Goal: Task Accomplishment & Management: Use online tool/utility

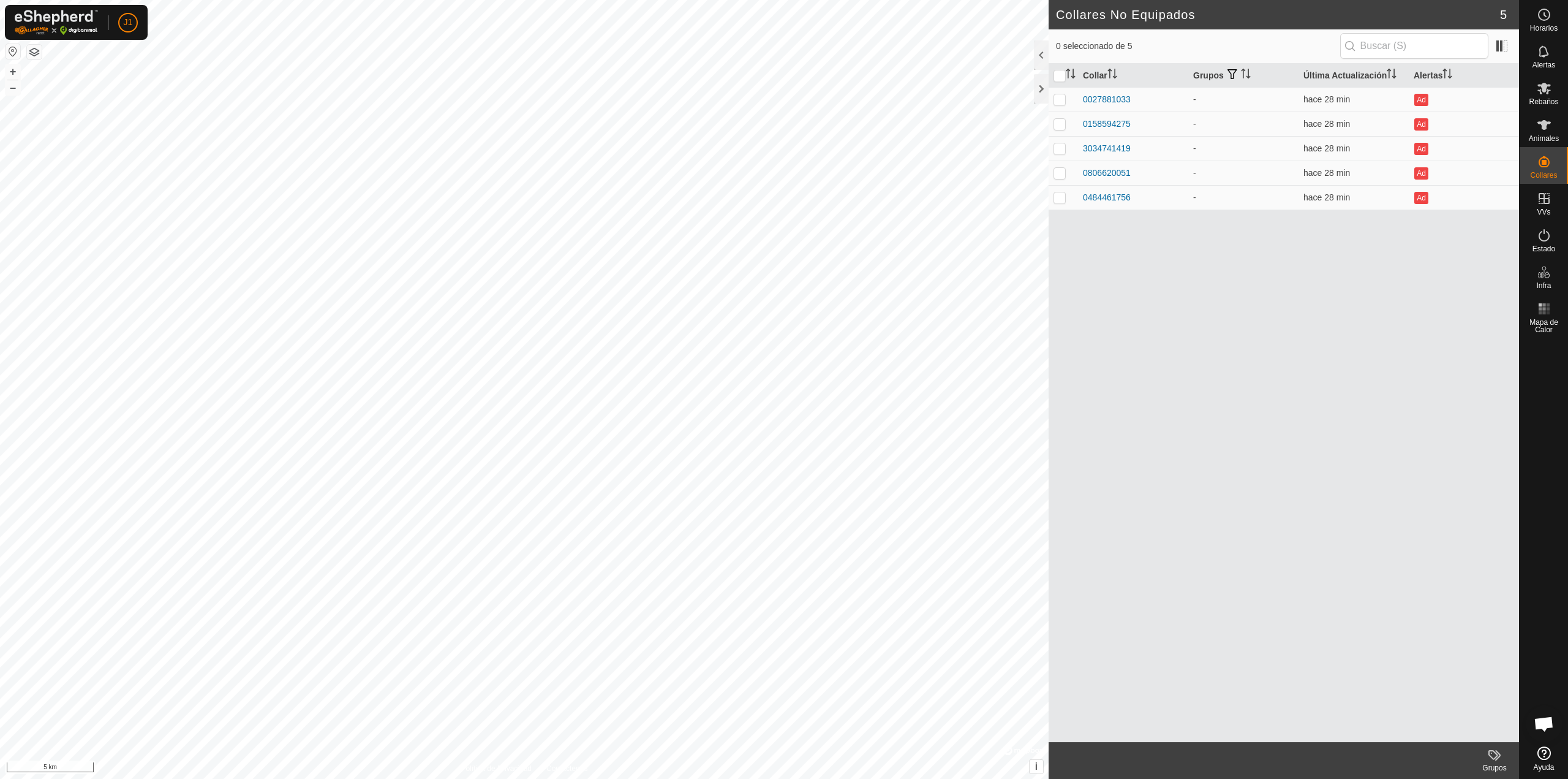
click at [17, 51] on button "button" at bounding box center [13, 51] width 15 height 15
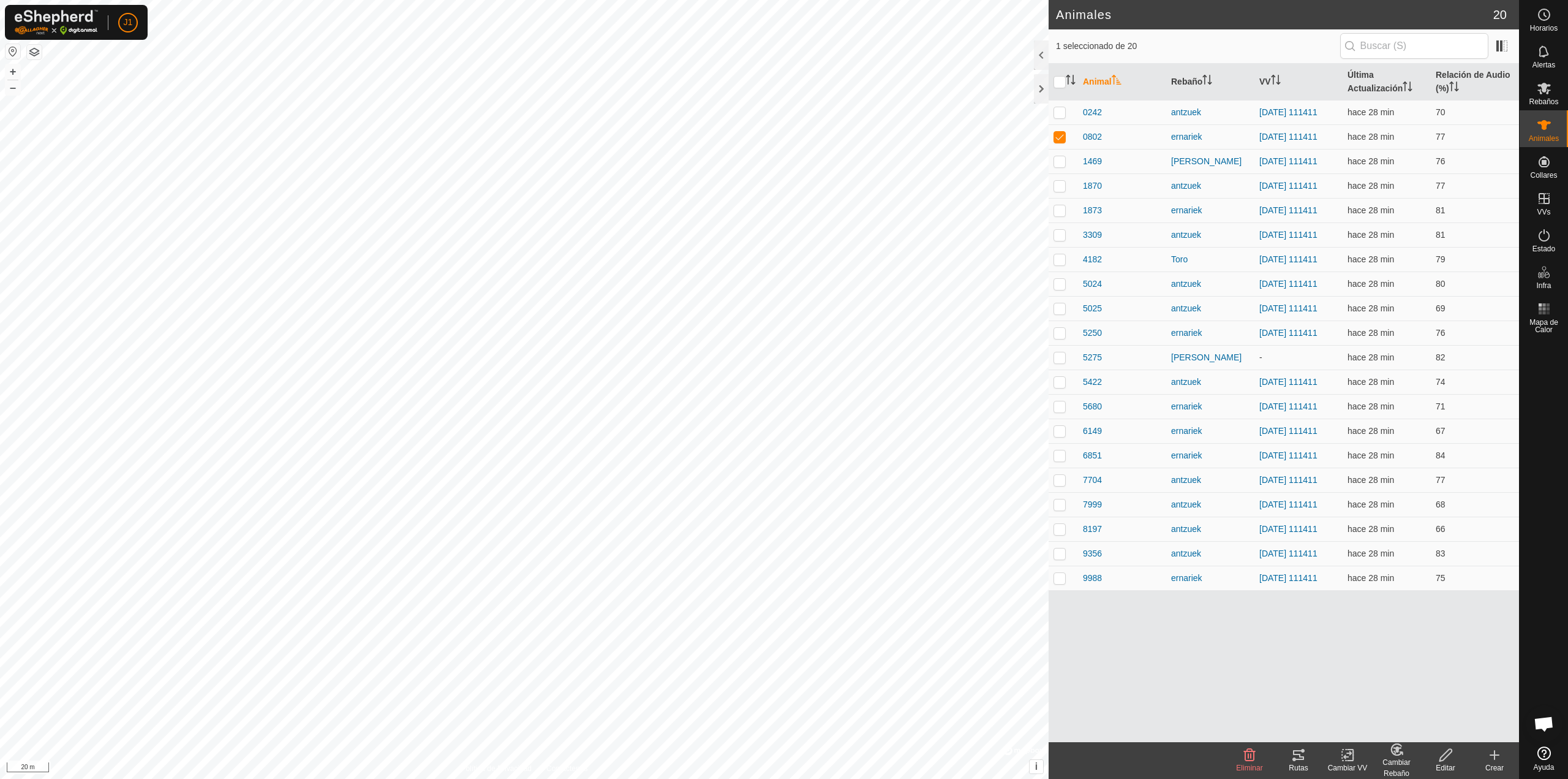
checkbox input "false"
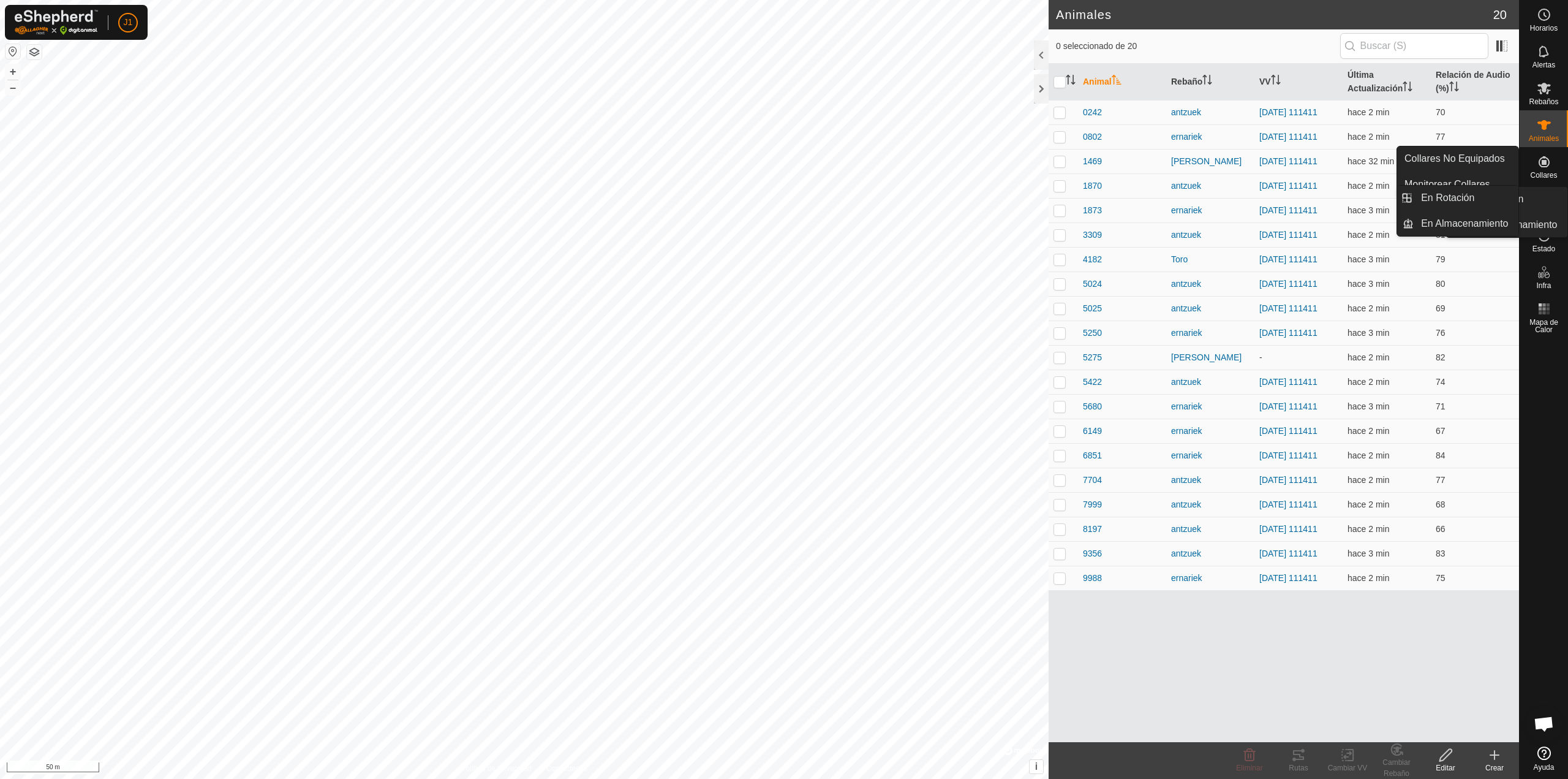
click at [1551, 201] on icon at bounding box center [1544, 198] width 15 height 15
click at [1511, 196] on link "En Rotación" at bounding box center [1466, 198] width 104 height 25
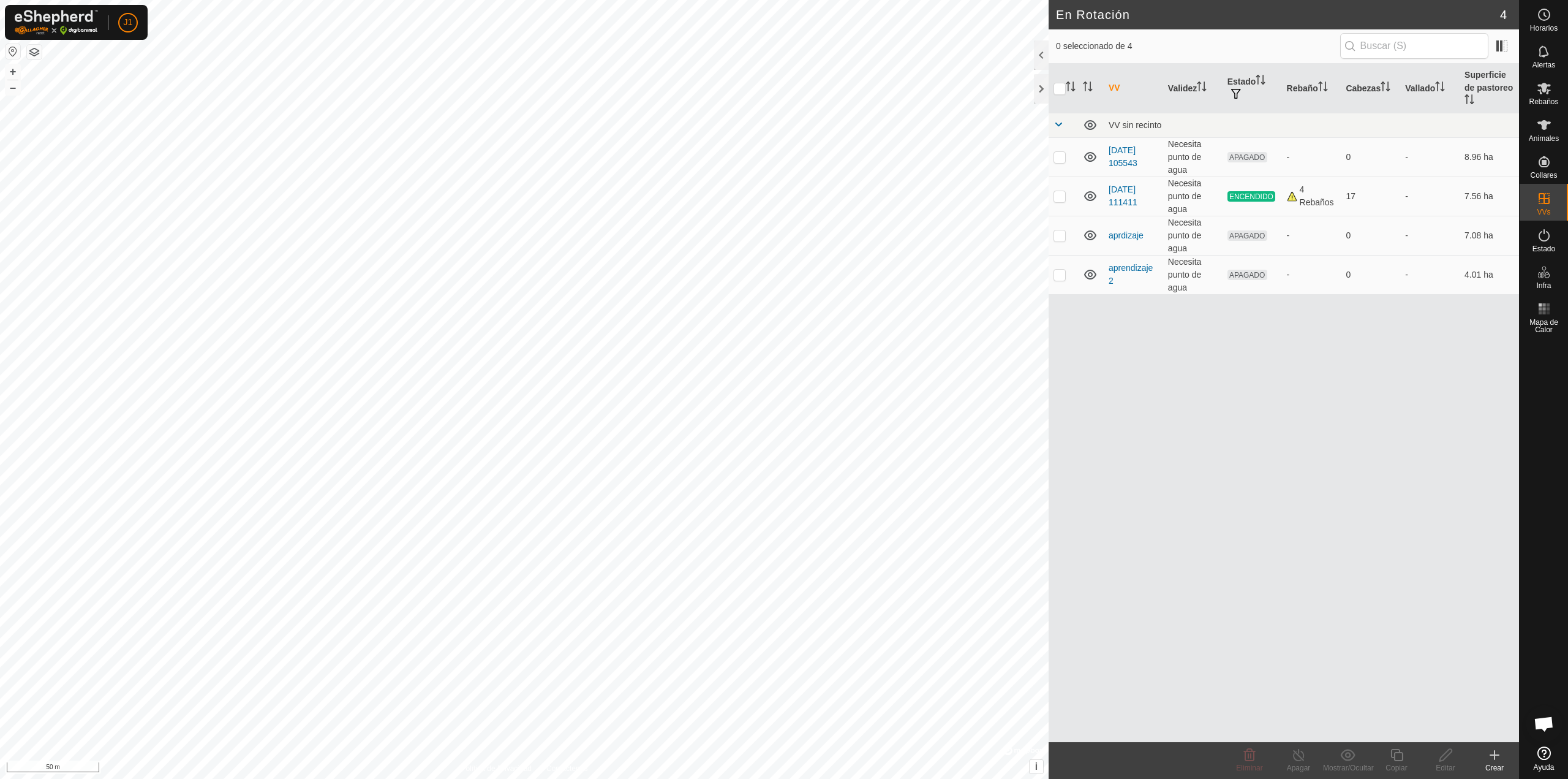
click at [1494, 760] on icon at bounding box center [1494, 754] width 0 height 8
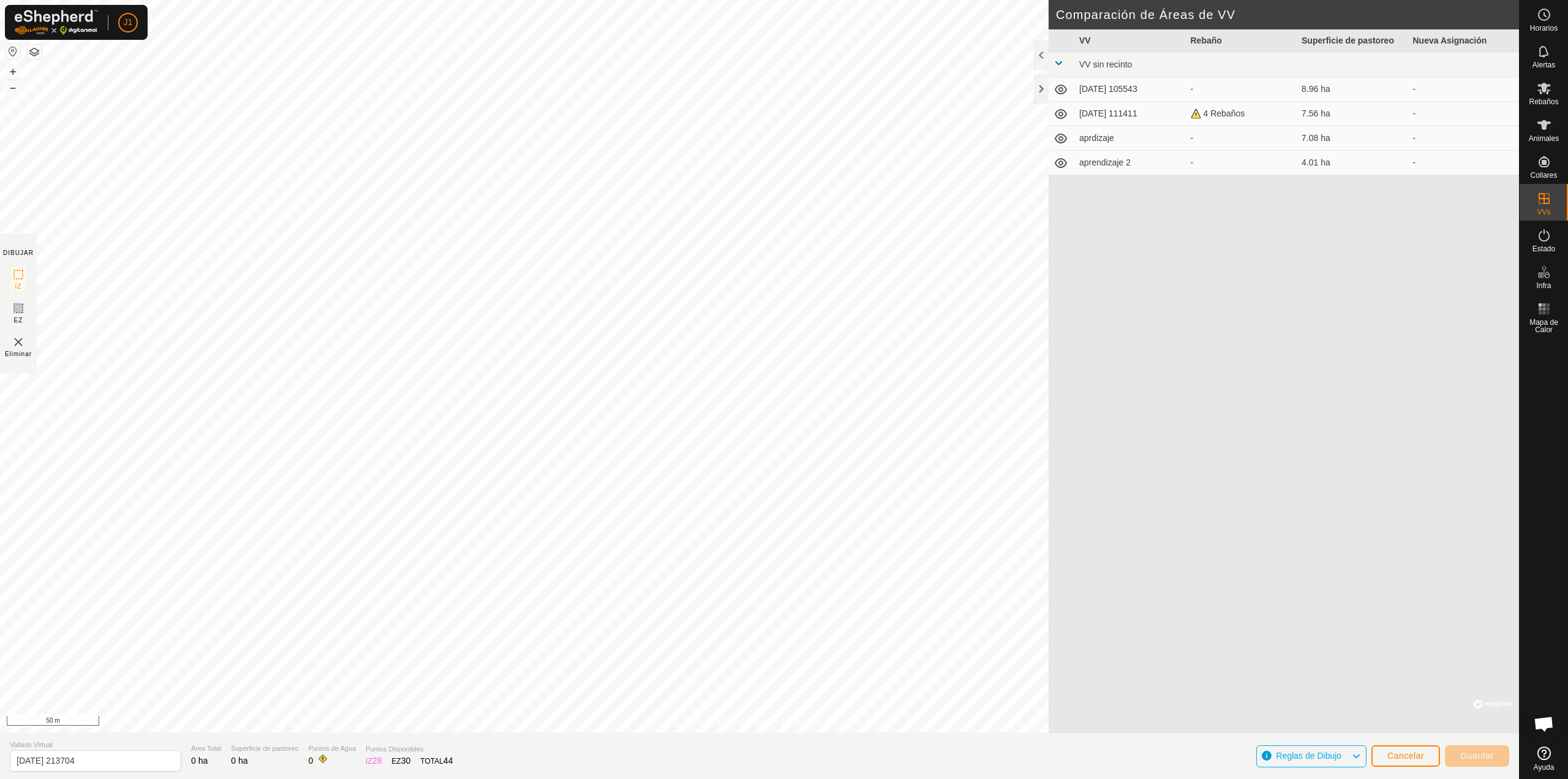
click at [17, 346] on img at bounding box center [18, 342] width 15 height 15
click at [20, 336] on img at bounding box center [18, 342] width 15 height 15
click at [18, 343] on img at bounding box center [18, 342] width 15 height 15
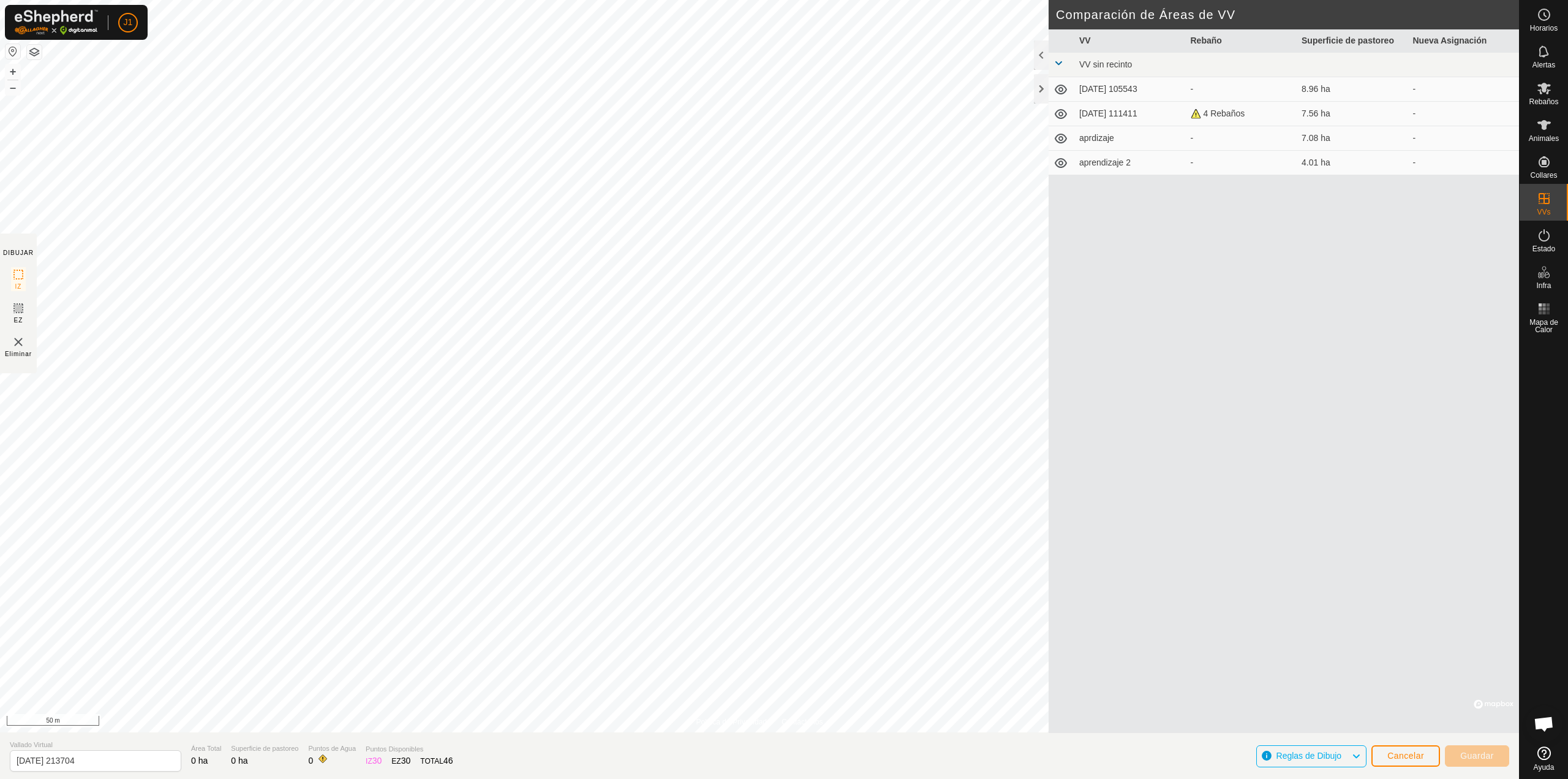
click at [18, 343] on img at bounding box center [18, 342] width 15 height 15
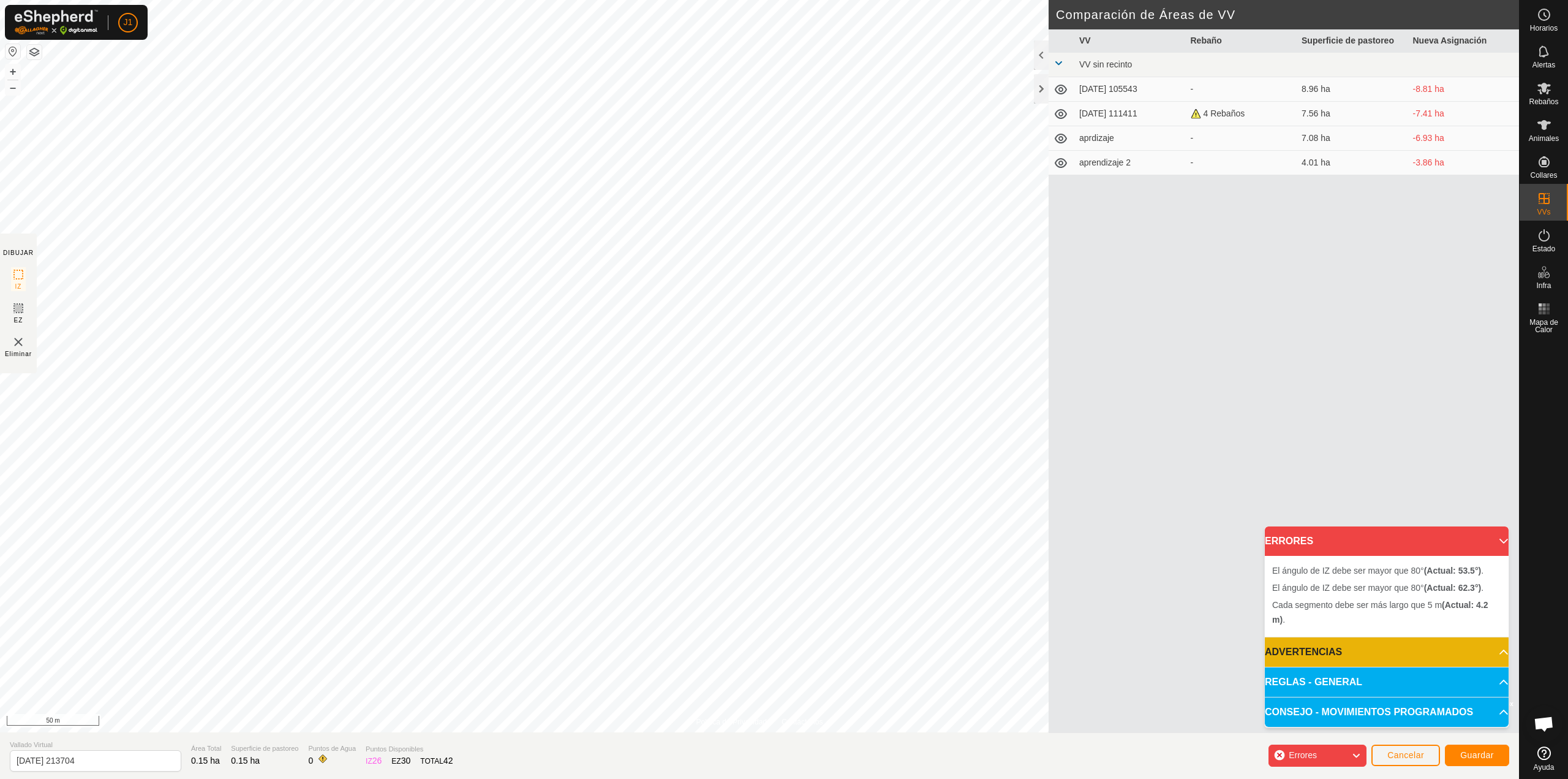
click at [17, 341] on img at bounding box center [18, 342] width 15 height 15
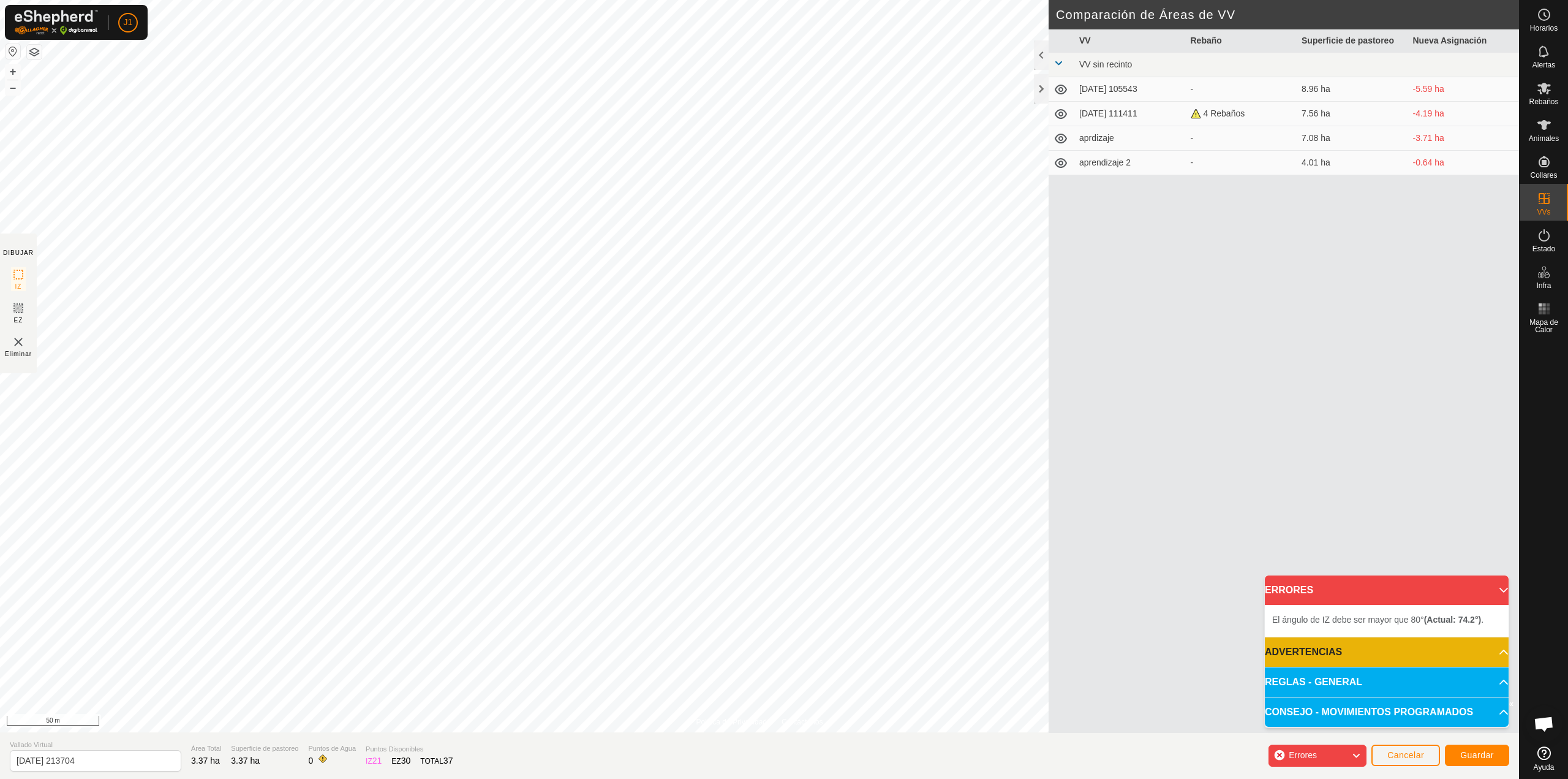
click at [17, 346] on img at bounding box center [18, 342] width 15 height 15
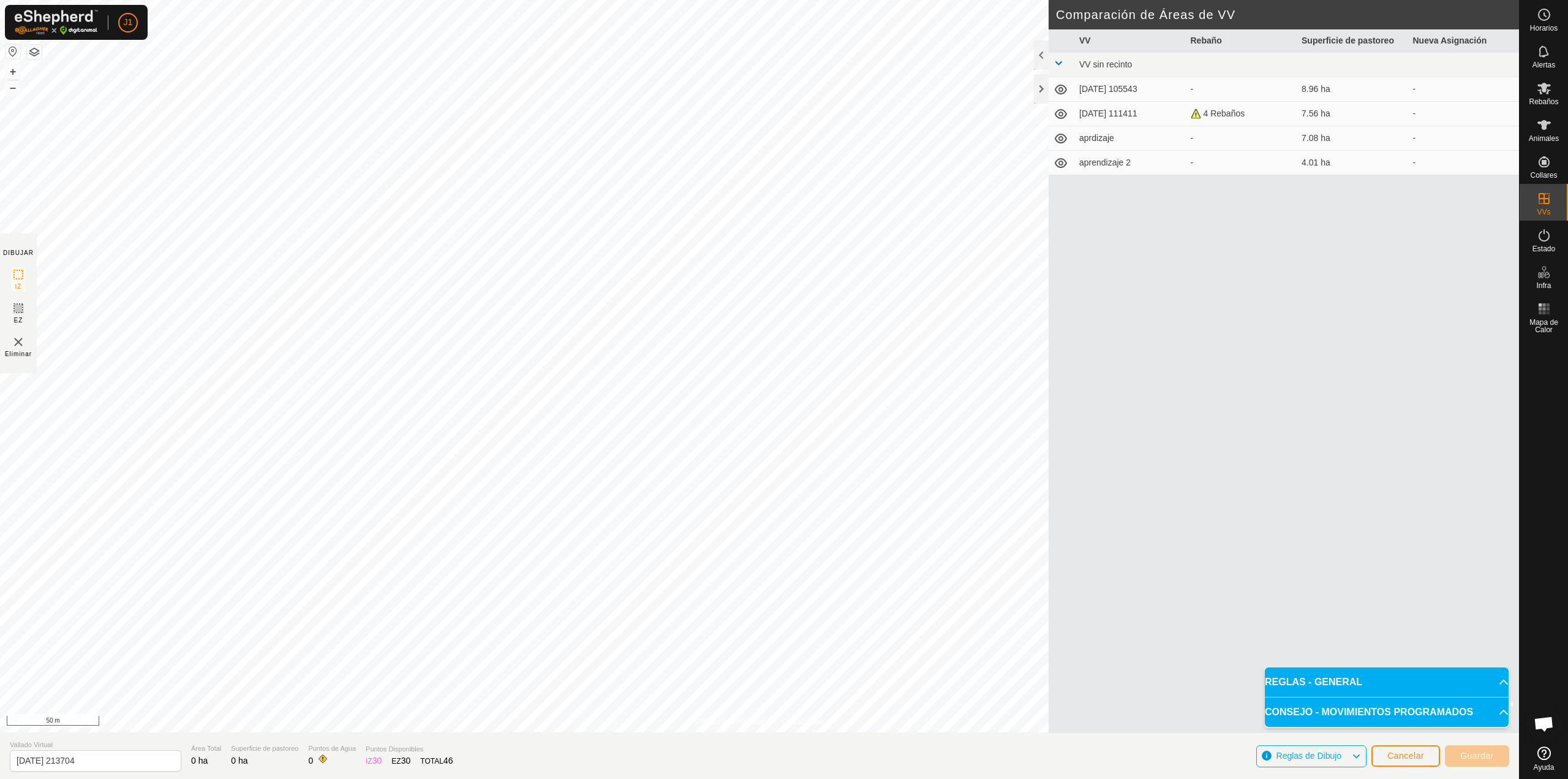
click at [1196, 116] on div "4 Rebaños" at bounding box center [1242, 114] width 102 height 13
click at [1065, 116] on icon at bounding box center [1060, 114] width 12 height 10
click at [1060, 114] on icon at bounding box center [1061, 114] width 15 height 15
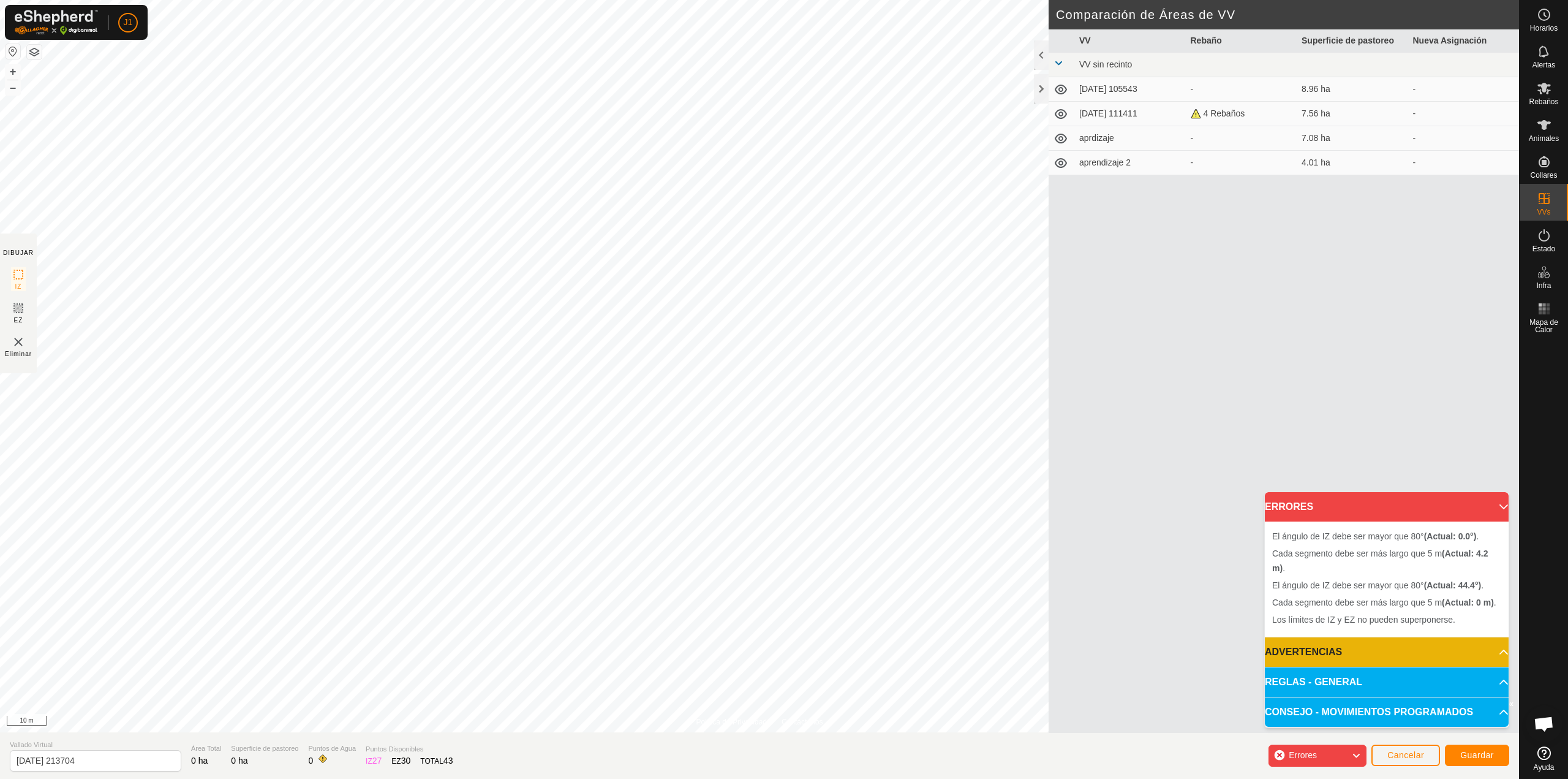
click at [11, 356] on span "Eliminar" at bounding box center [19, 354] width 27 height 9
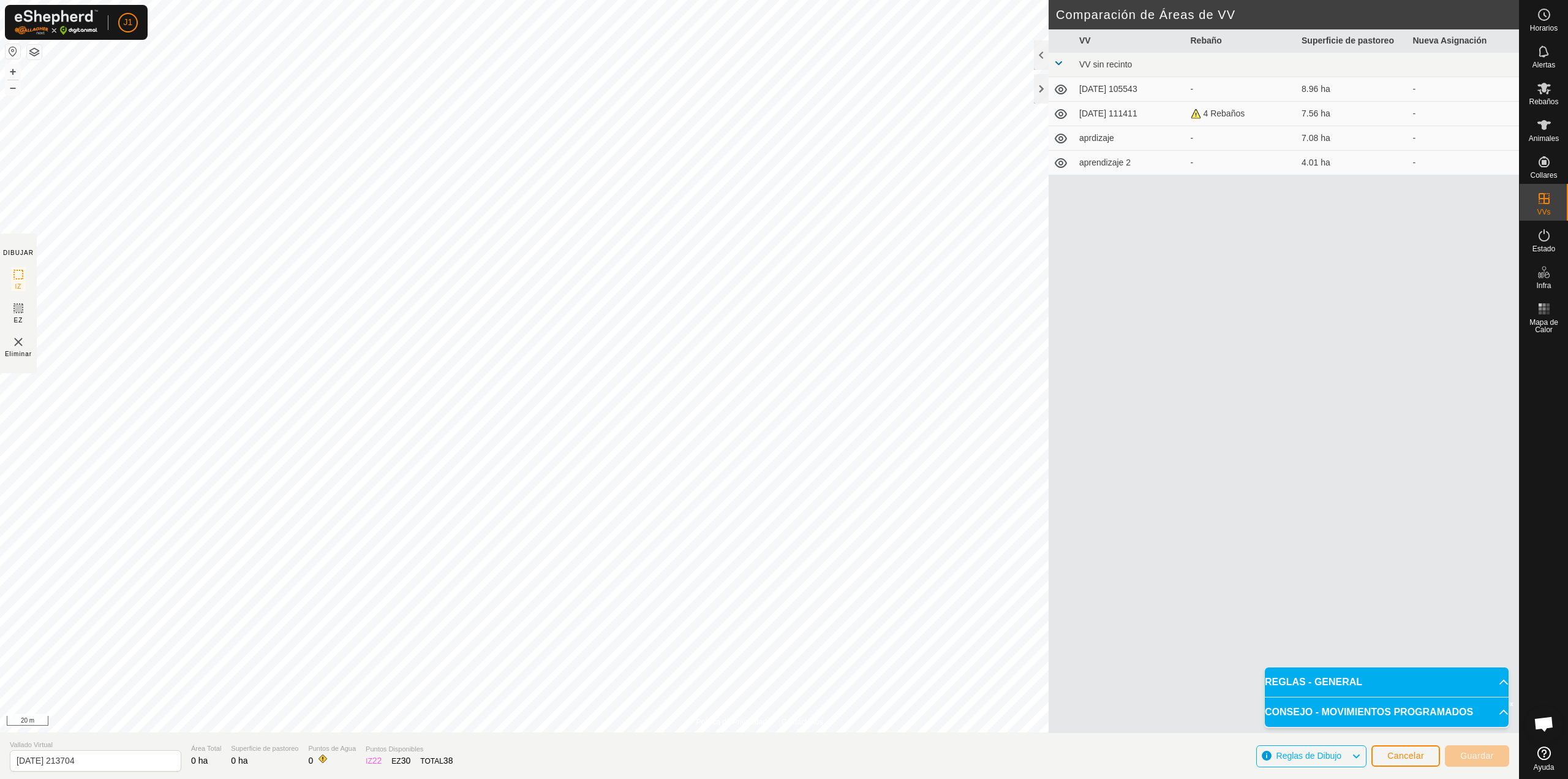
click at [18, 344] on img at bounding box center [18, 342] width 15 height 15
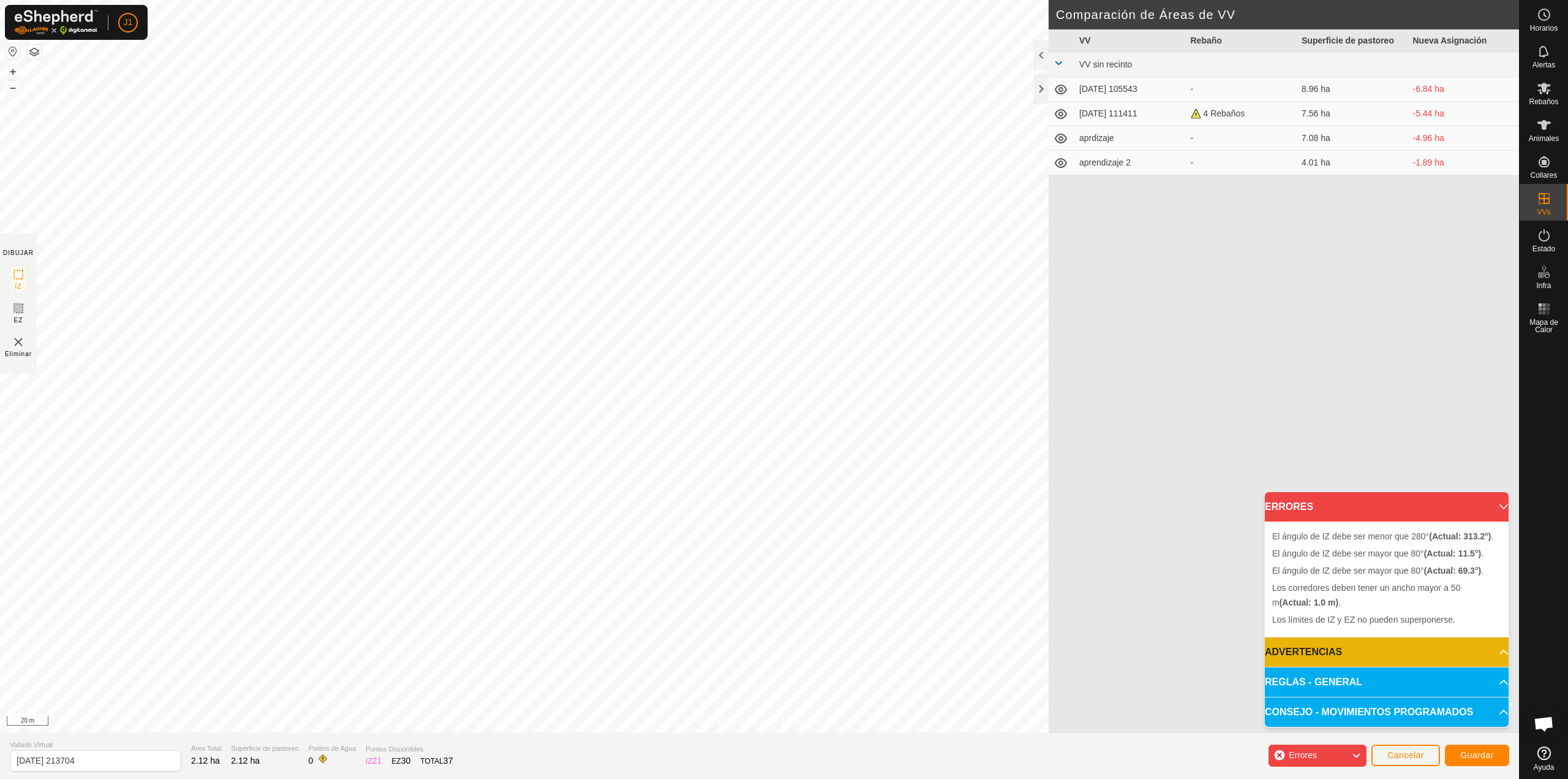
click at [15, 338] on img at bounding box center [18, 342] width 15 height 15
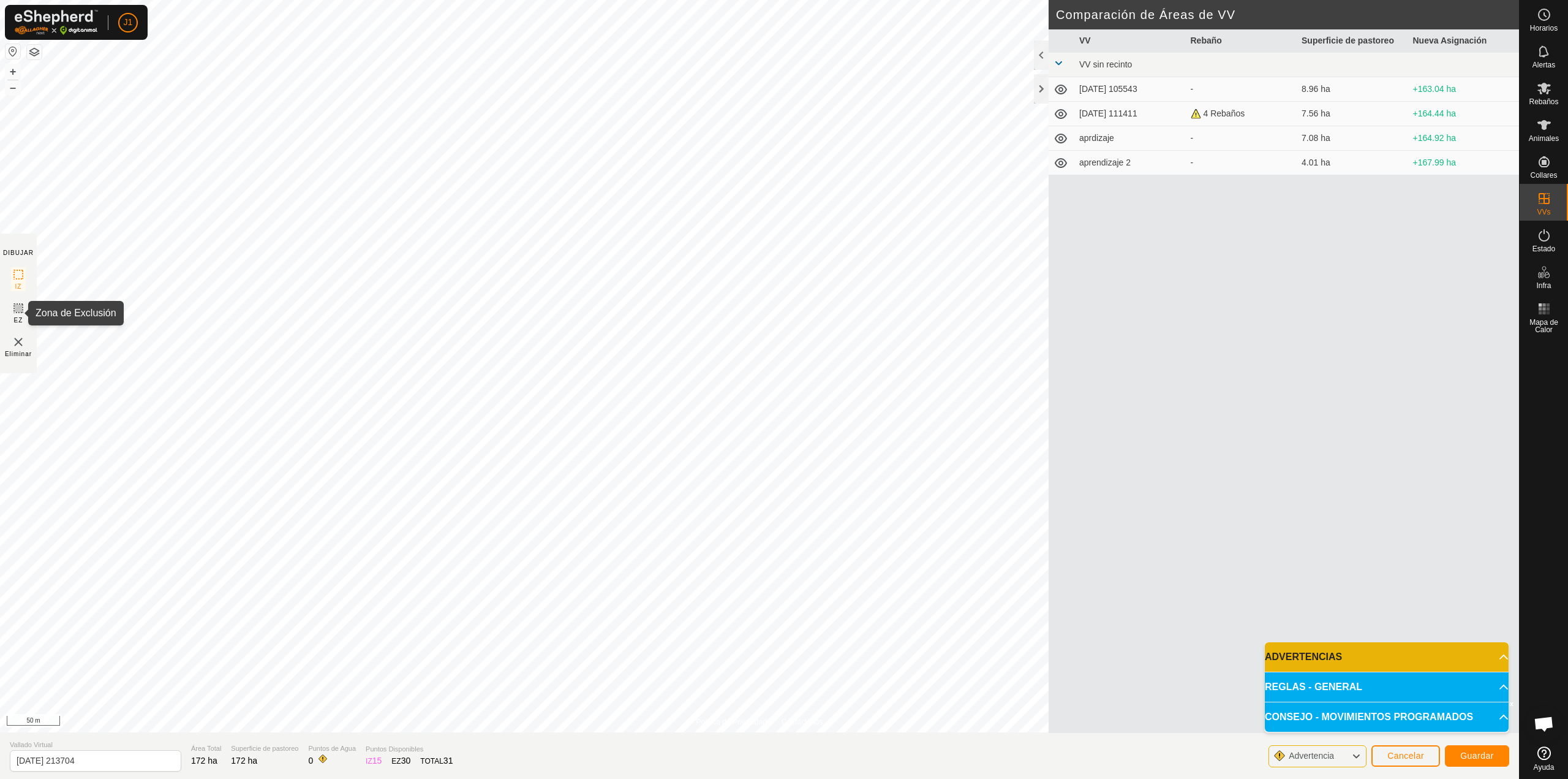
click at [21, 312] on icon at bounding box center [18, 308] width 7 height 7
click at [17, 276] on icon at bounding box center [18, 274] width 15 height 15
